Goal: Task Accomplishment & Management: Manage account settings

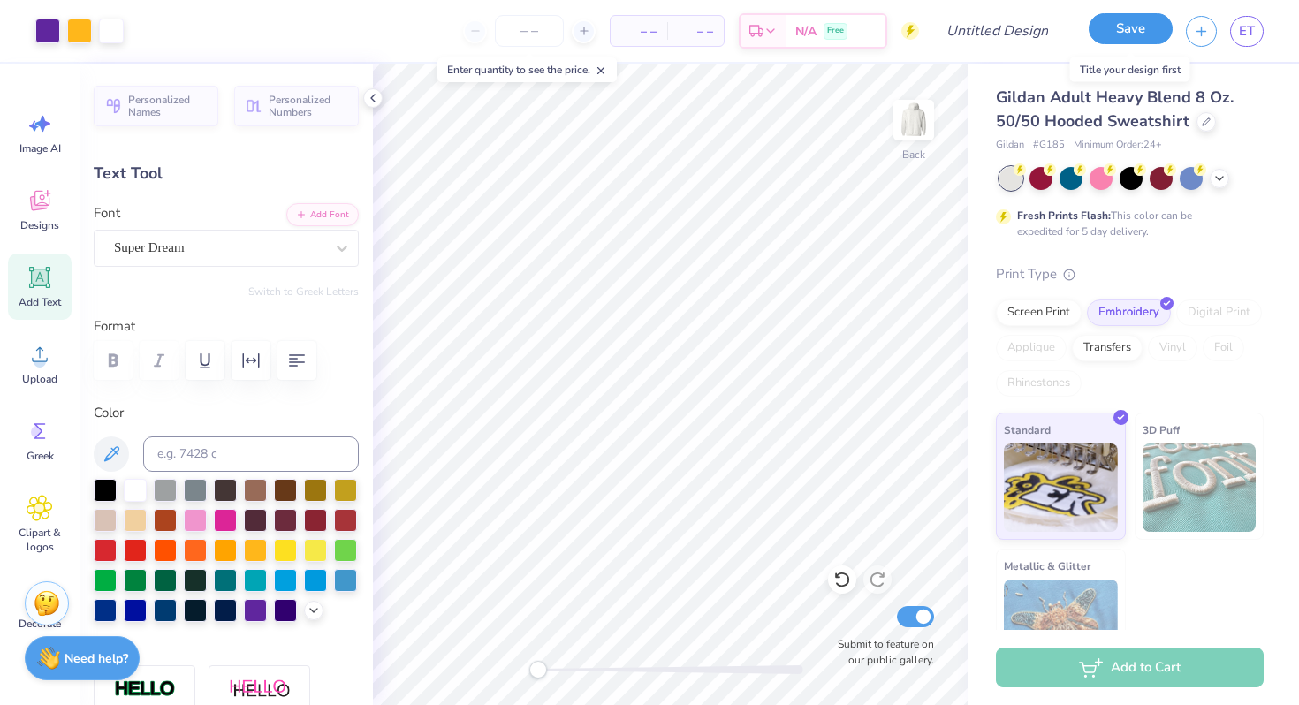
click at [1121, 35] on button "Save" at bounding box center [1130, 28] width 84 height 31
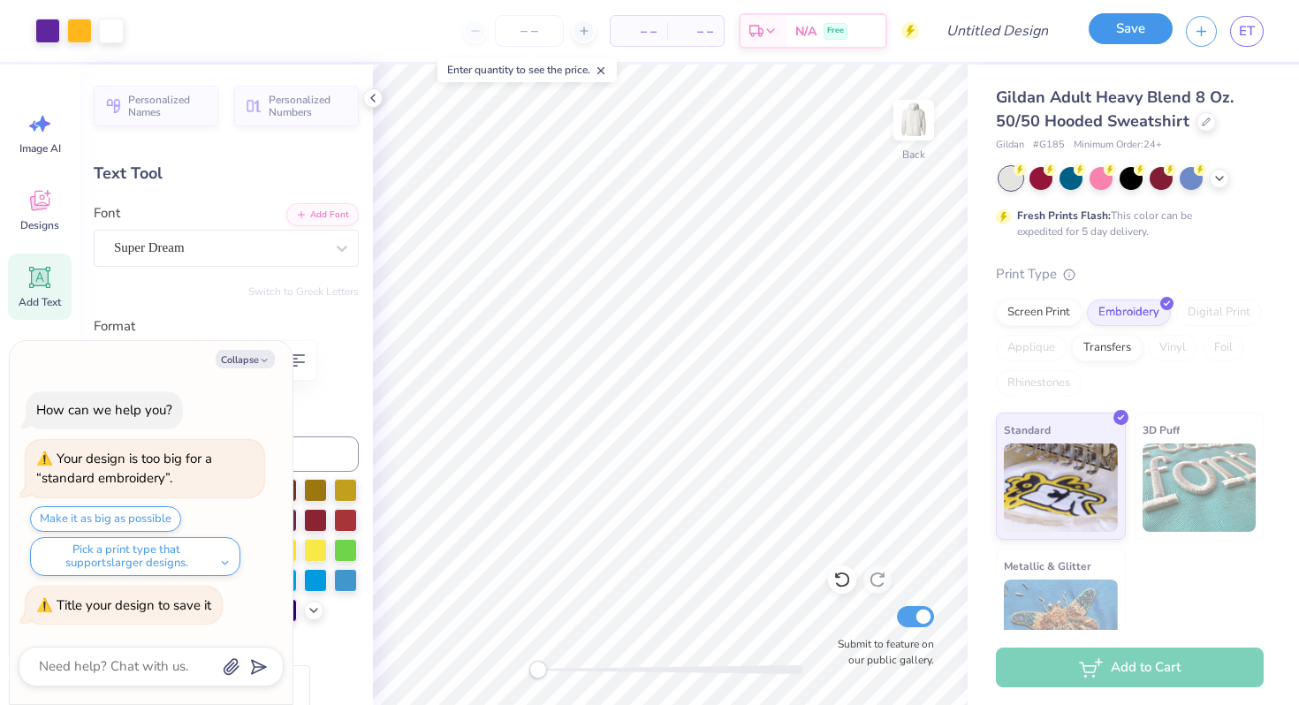
click at [1114, 15] on button "Save" at bounding box center [1130, 28] width 84 height 31
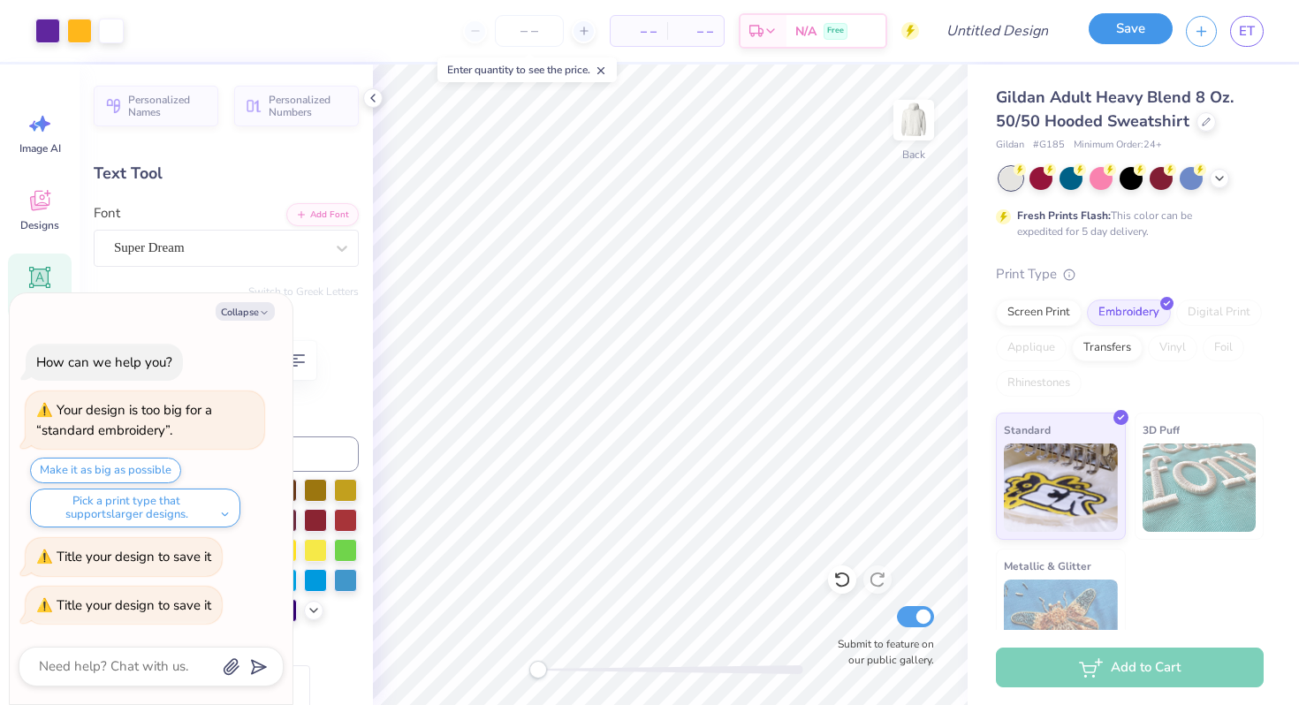
click at [1129, 26] on button "Save" at bounding box center [1130, 28] width 84 height 31
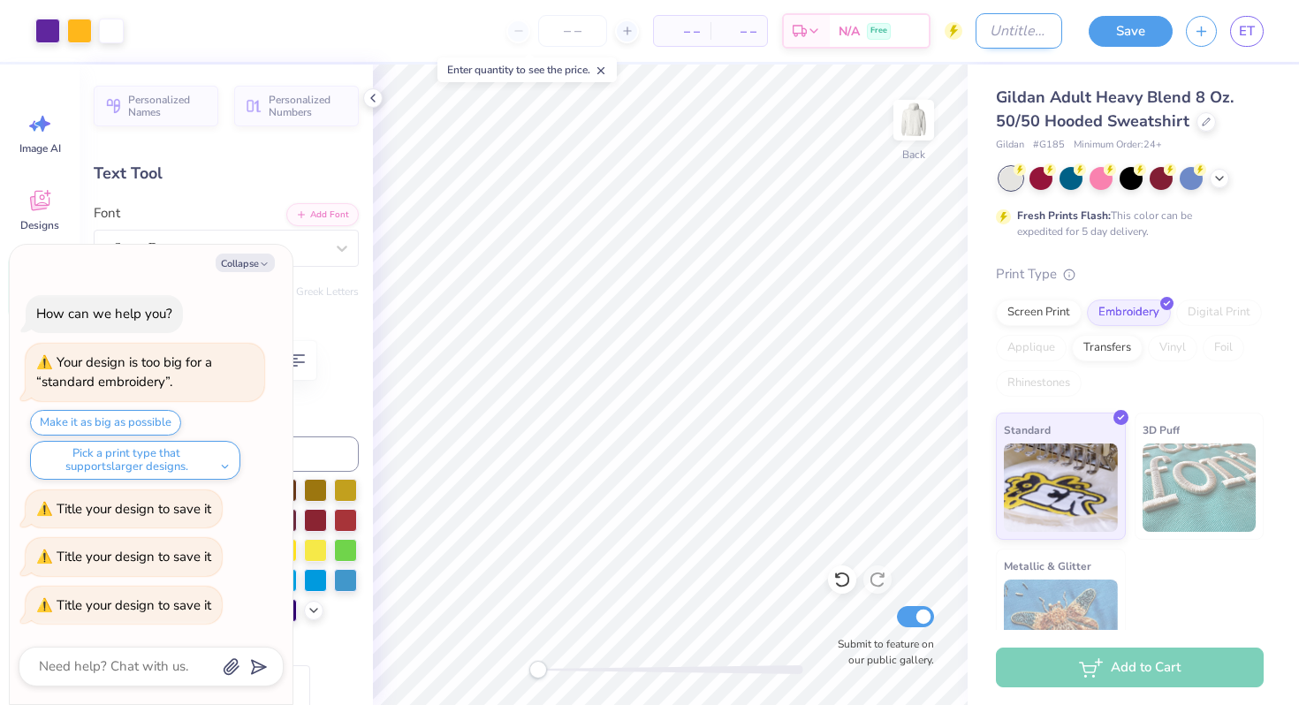
type textarea "x"
click at [997, 32] on input "Design Title" at bounding box center [1018, 30] width 87 height 35
type input "d"
type textarea "x"
type input "ds"
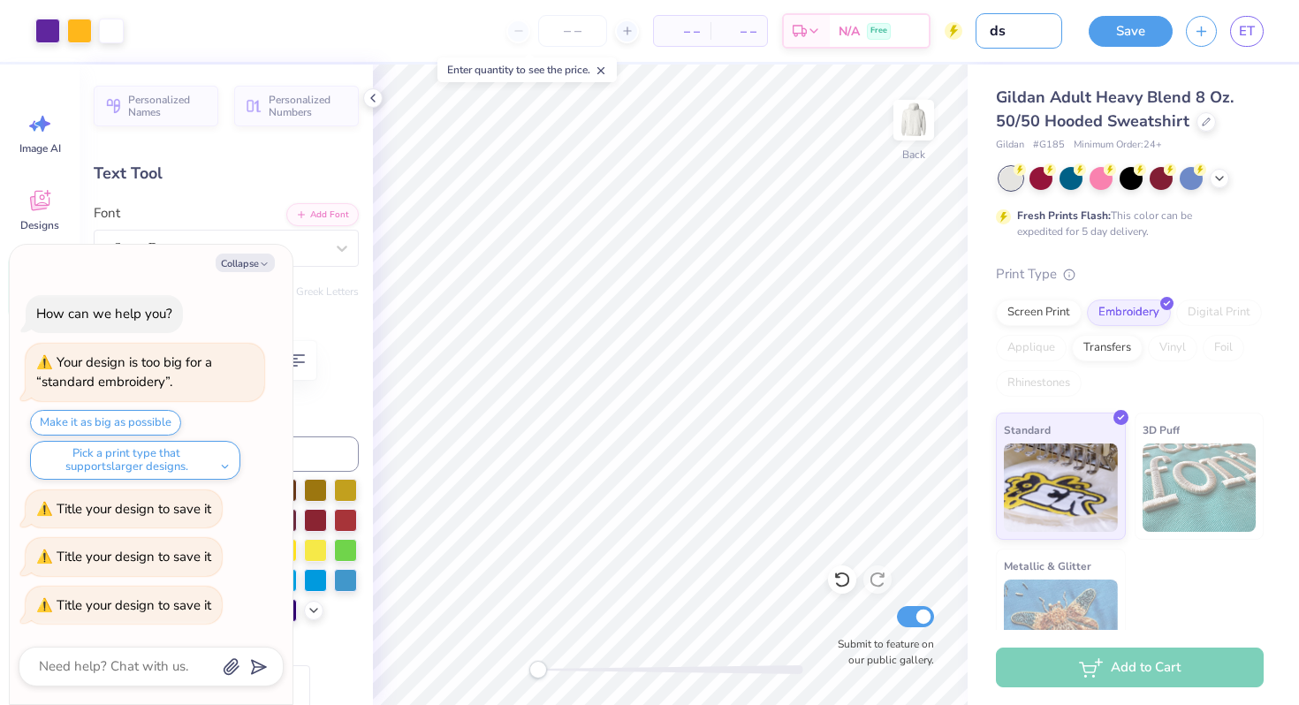
type textarea "x"
type input "dsp"
type textarea "x"
type input "DSP design idea"
click at [1124, 27] on button "Save" at bounding box center [1130, 28] width 84 height 31
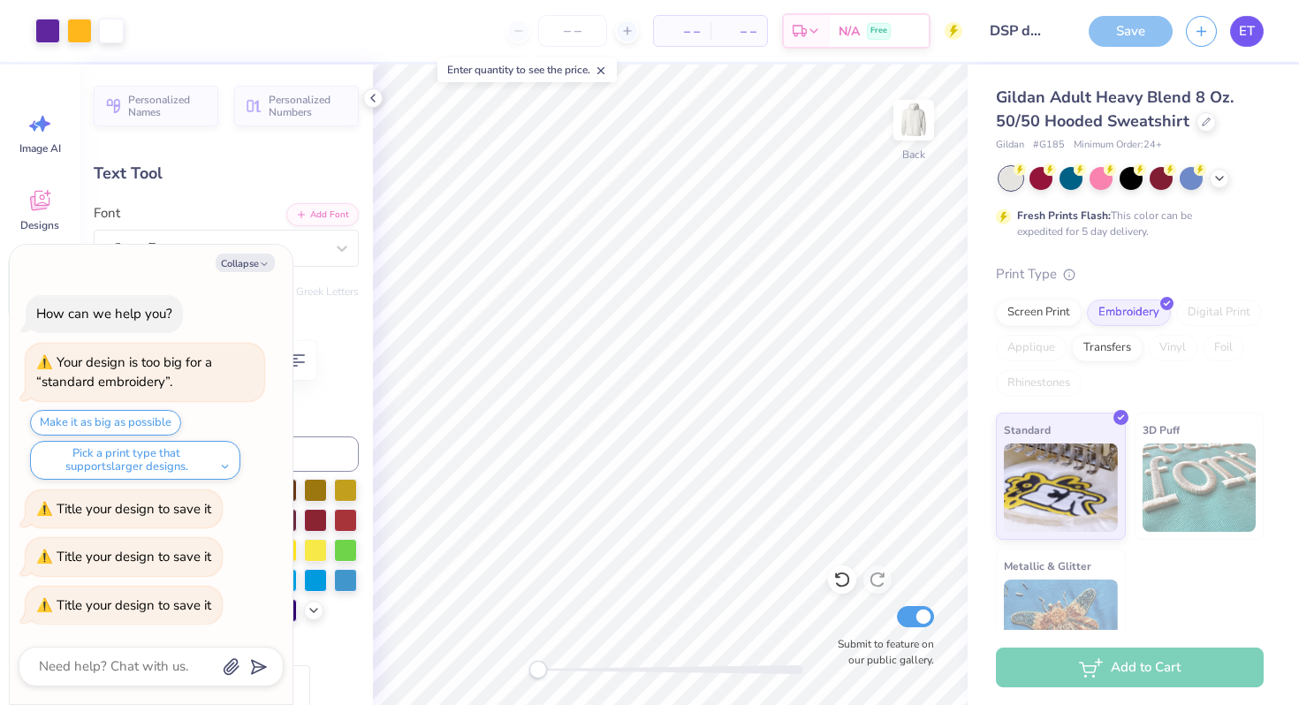
click at [1243, 34] on span "ET" at bounding box center [1247, 31] width 16 height 20
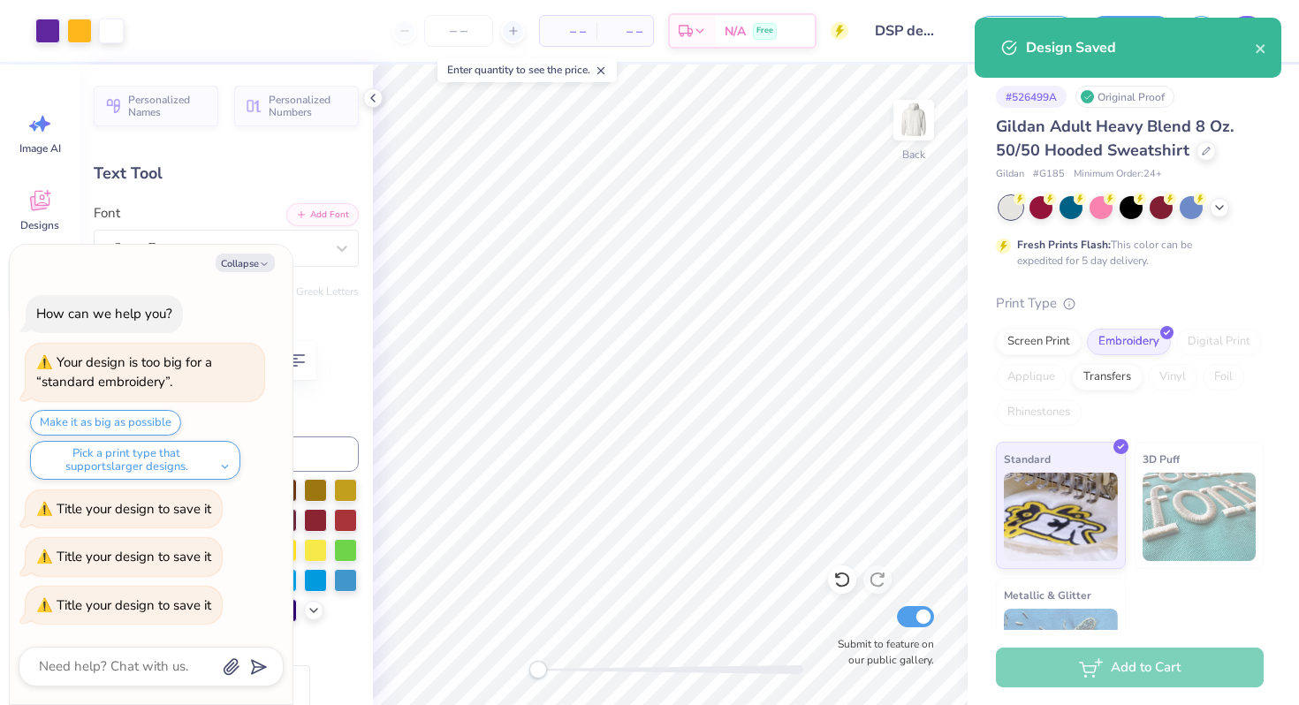
type textarea "x"
